Goal: Obtain resource: Download file/media

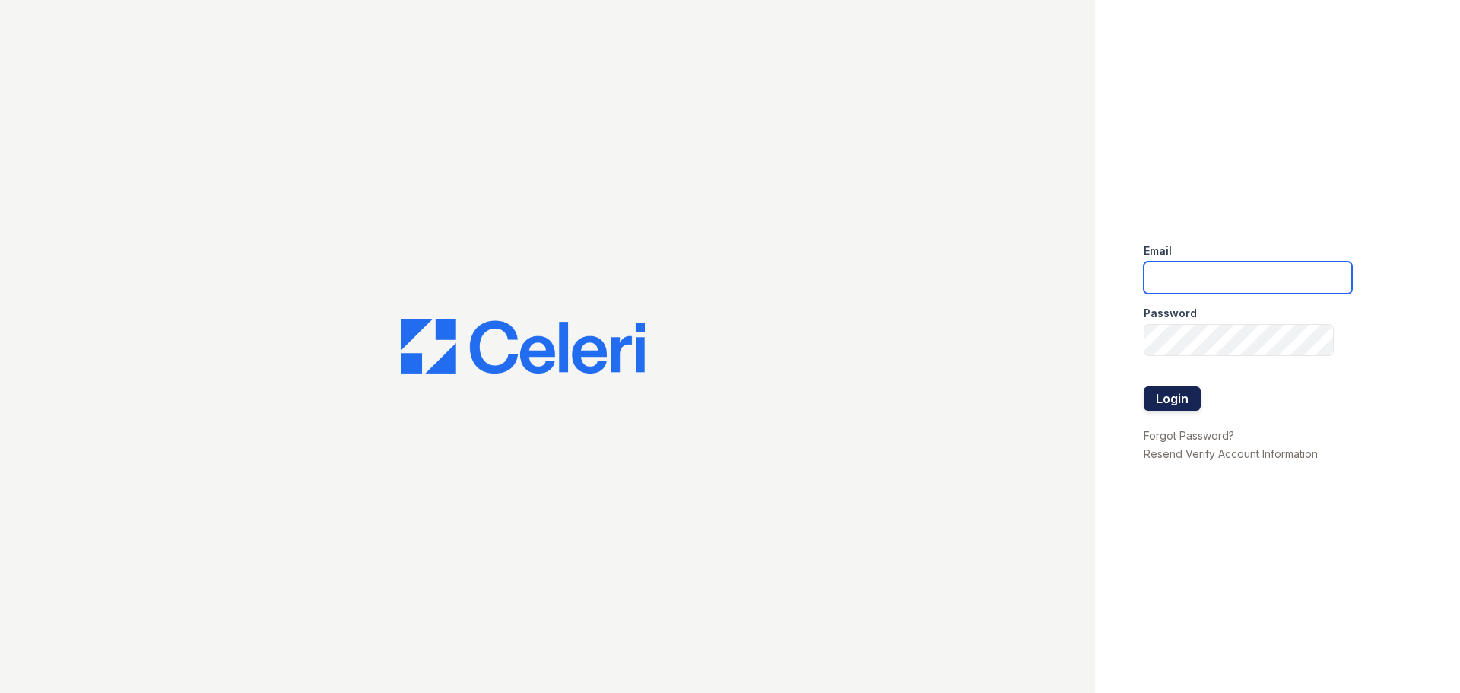
type input "[EMAIL_ADDRESS][DOMAIN_NAME]"
click at [1154, 409] on button "Login" at bounding box center [1172, 398] width 57 height 24
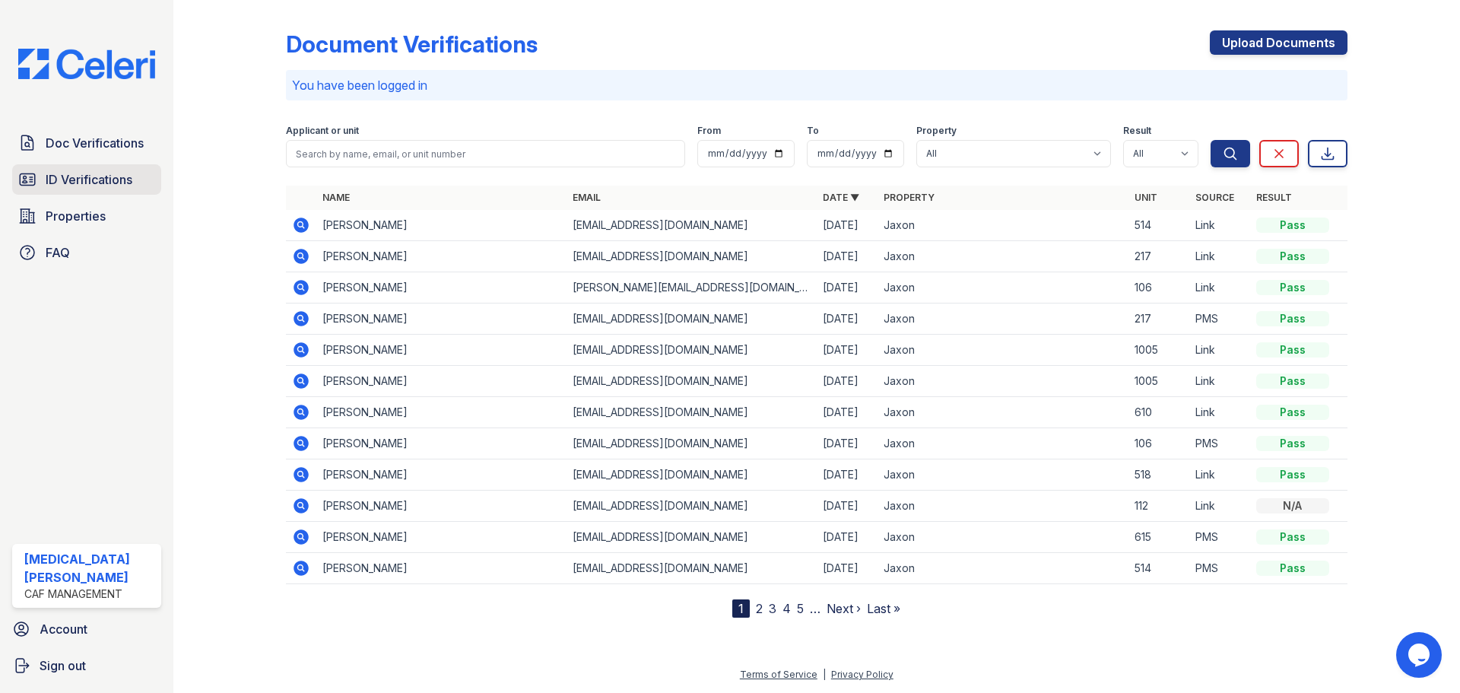
click at [88, 182] on span "ID Verifications" at bounding box center [89, 179] width 87 height 18
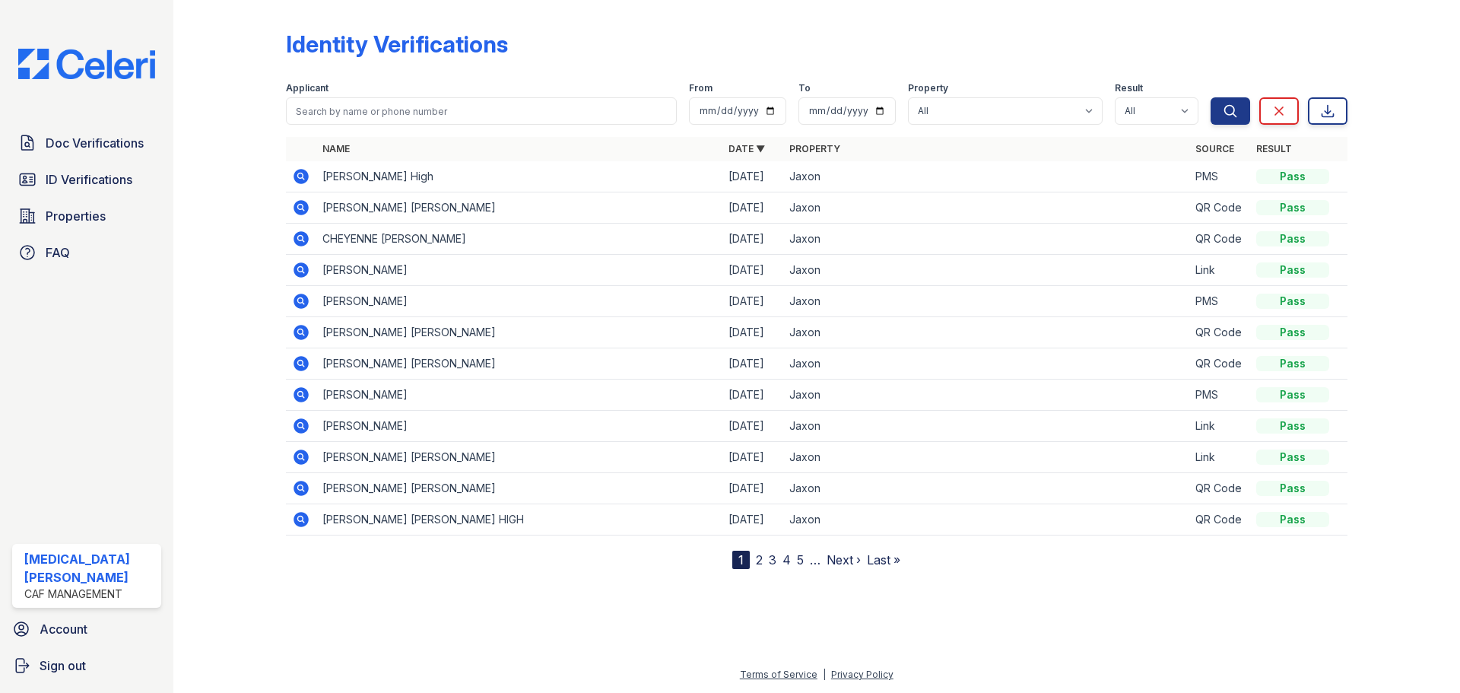
click at [299, 173] on icon at bounding box center [301, 176] width 15 height 15
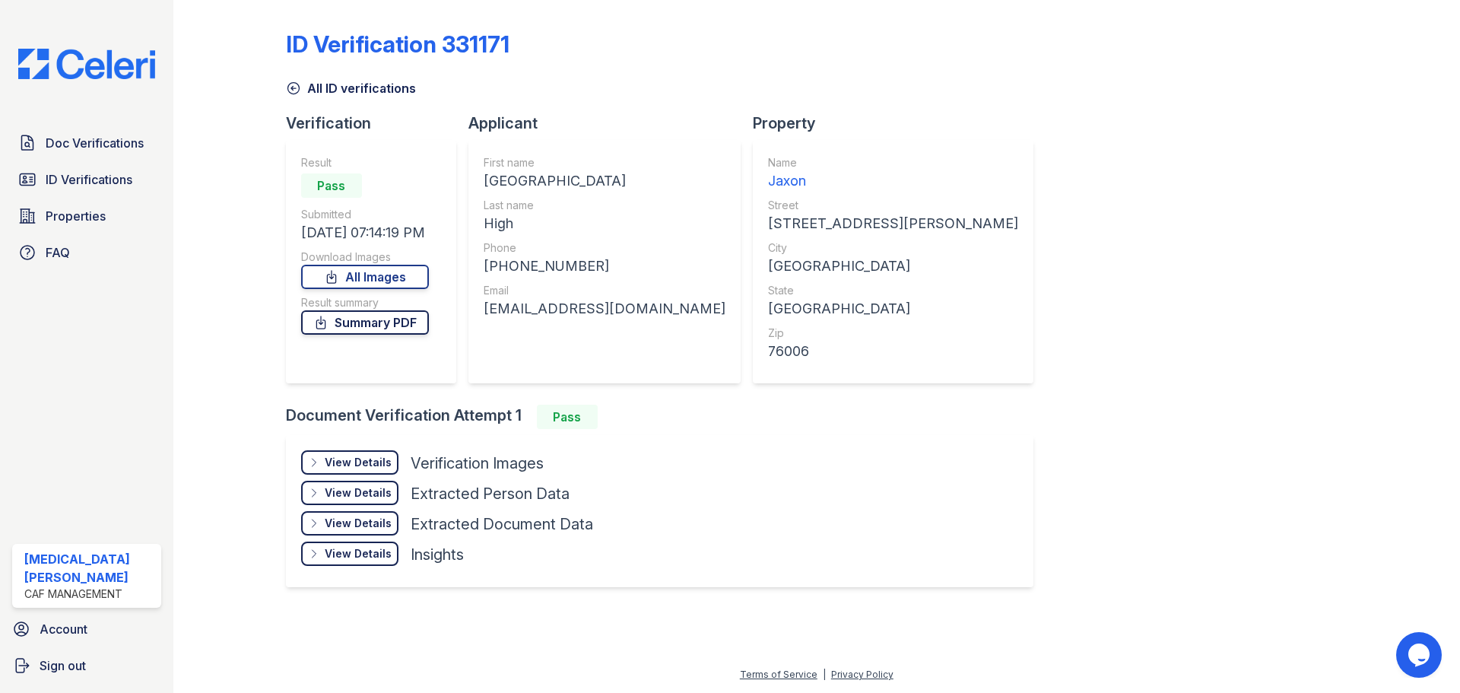
click at [365, 319] on link "Summary PDF" at bounding box center [365, 322] width 128 height 24
